Goal: Information Seeking & Learning: Find specific fact

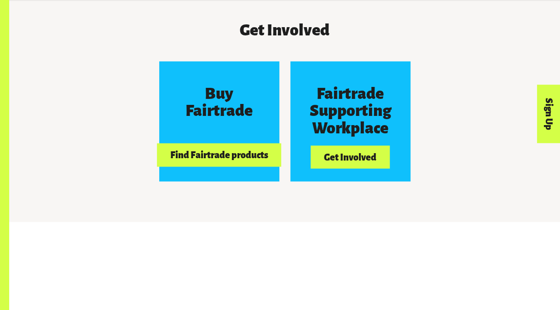
scroll to position [764, 0]
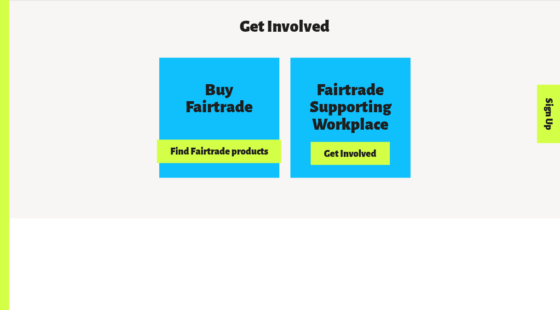
click at [210, 155] on button "Find Fairtrade products" at bounding box center [219, 150] width 124 height 23
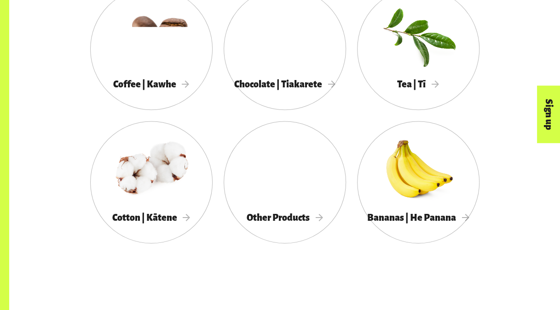
scroll to position [520, 0]
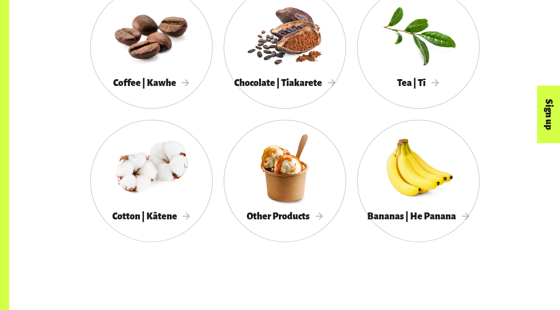
click at [305, 59] on div at bounding box center [285, 34] width 122 height 80
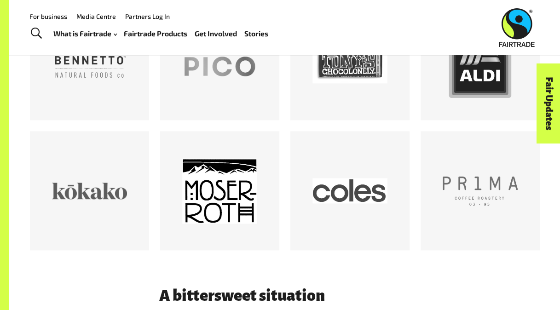
scroll to position [530, 0]
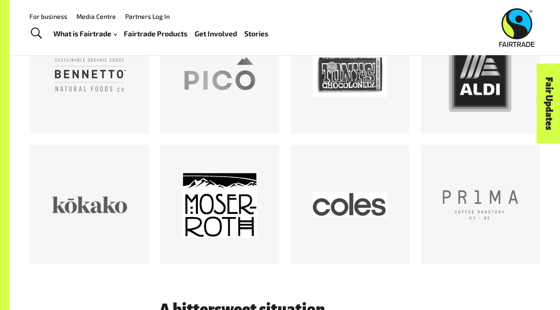
click at [339, 206] on div at bounding box center [349, 204] width 75 height 75
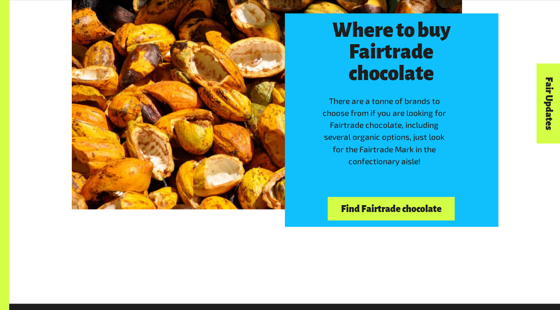
scroll to position [1997, 0]
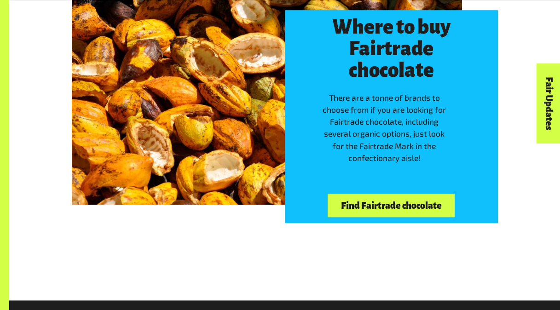
click at [421, 194] on link "Find Fairtrade chocolate" at bounding box center [391, 205] width 127 height 23
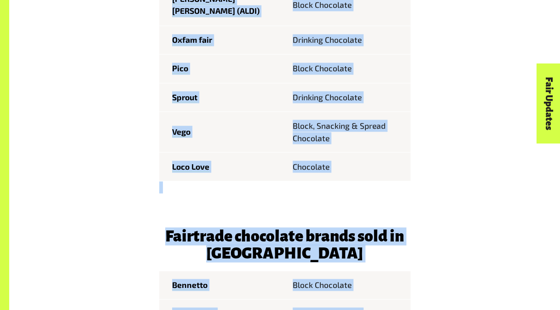
scroll to position [850, 0]
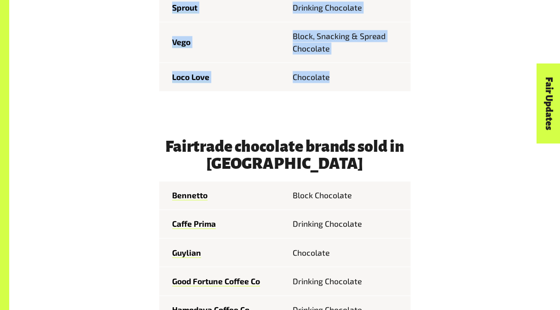
drag, startPoint x: 166, startPoint y: 143, endPoint x: 358, endPoint y: 56, distance: 211.2
copy tbody "Feastables Chocolate Bar Bennetto Block Chocolate Guylian Chocolate eco.logic D…"
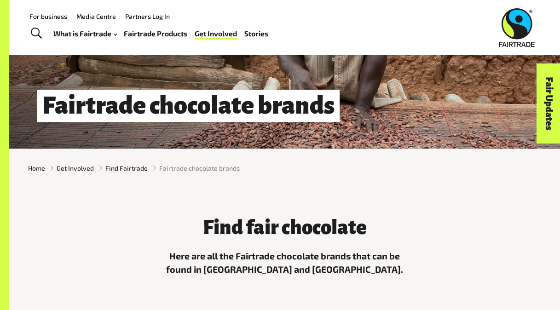
scroll to position [0, 0]
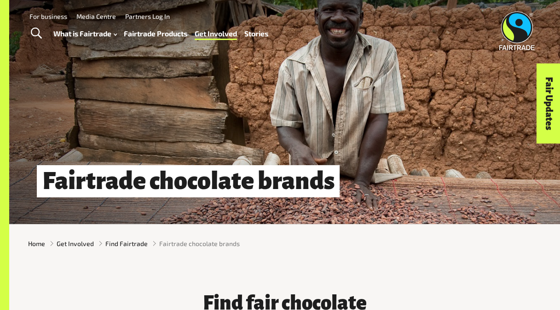
drag, startPoint x: 339, startPoint y: 183, endPoint x: 40, endPoint y: 166, distance: 299.5
click at [40, 166] on div "Fairtrade chocolate brands" at bounding box center [284, 112] width 551 height 224
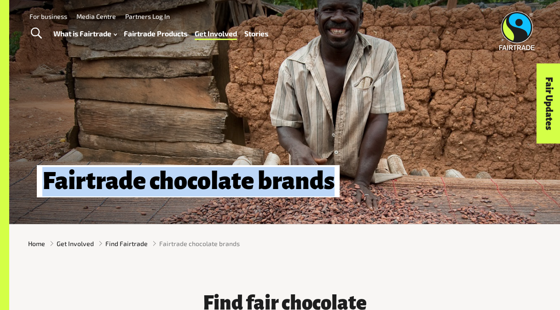
drag, startPoint x: 337, startPoint y: 193, endPoint x: 43, endPoint y: 188, distance: 293.5
click at [43, 188] on h1 "Fairtrade chocolate brands" at bounding box center [188, 181] width 303 height 32
copy h1 "Fairtrade chocolate brands"
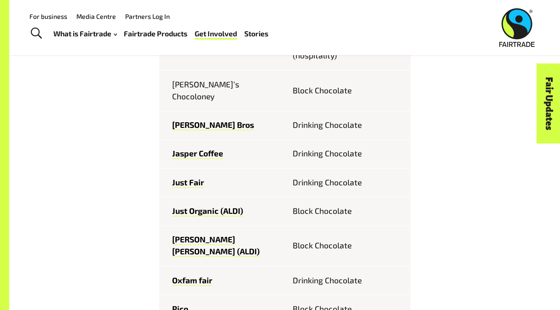
scroll to position [516, 0]
